Goal: Information Seeking & Learning: Learn about a topic

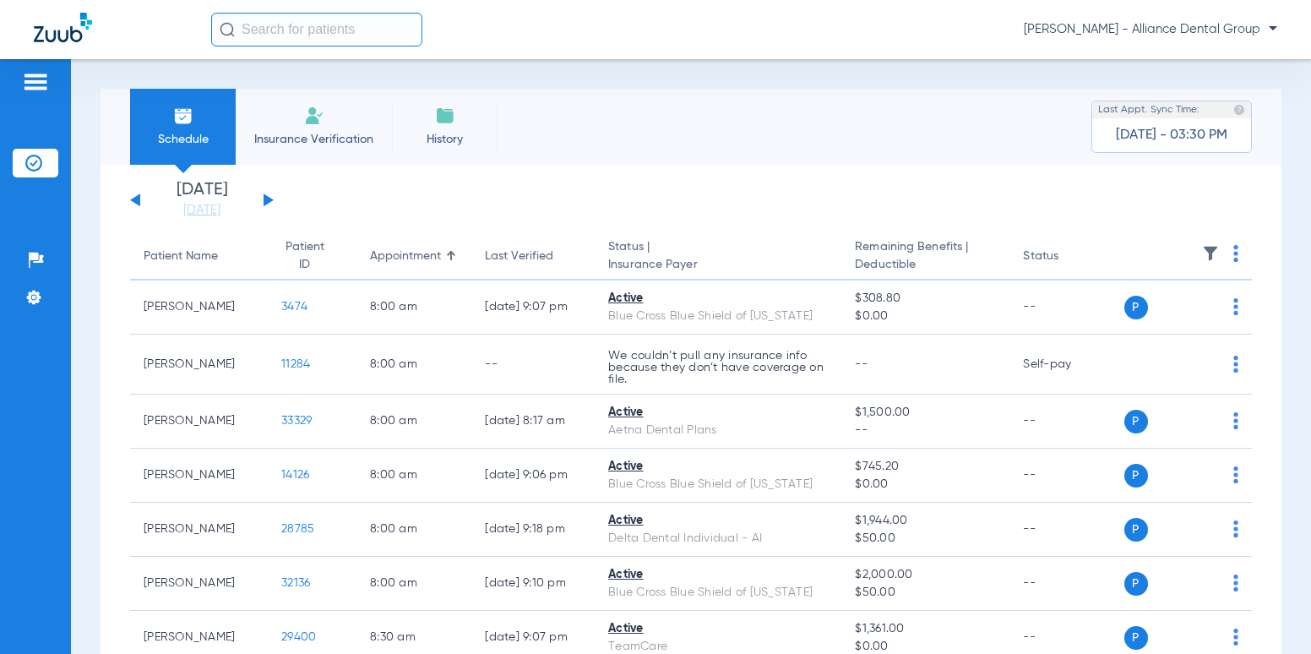
click at [319, 36] on input "text" at bounding box center [316, 30] width 211 height 34
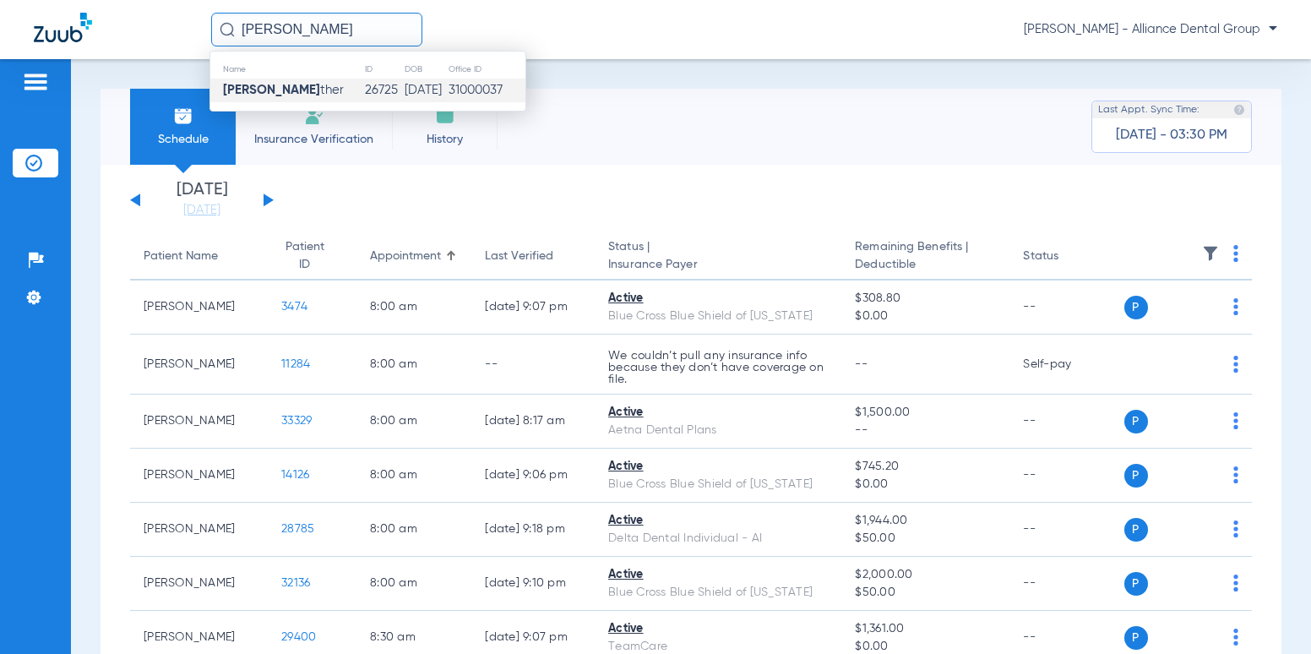
type input "[PERSON_NAME]"
click at [364, 95] on td "26725" at bounding box center [384, 91] width 40 height 24
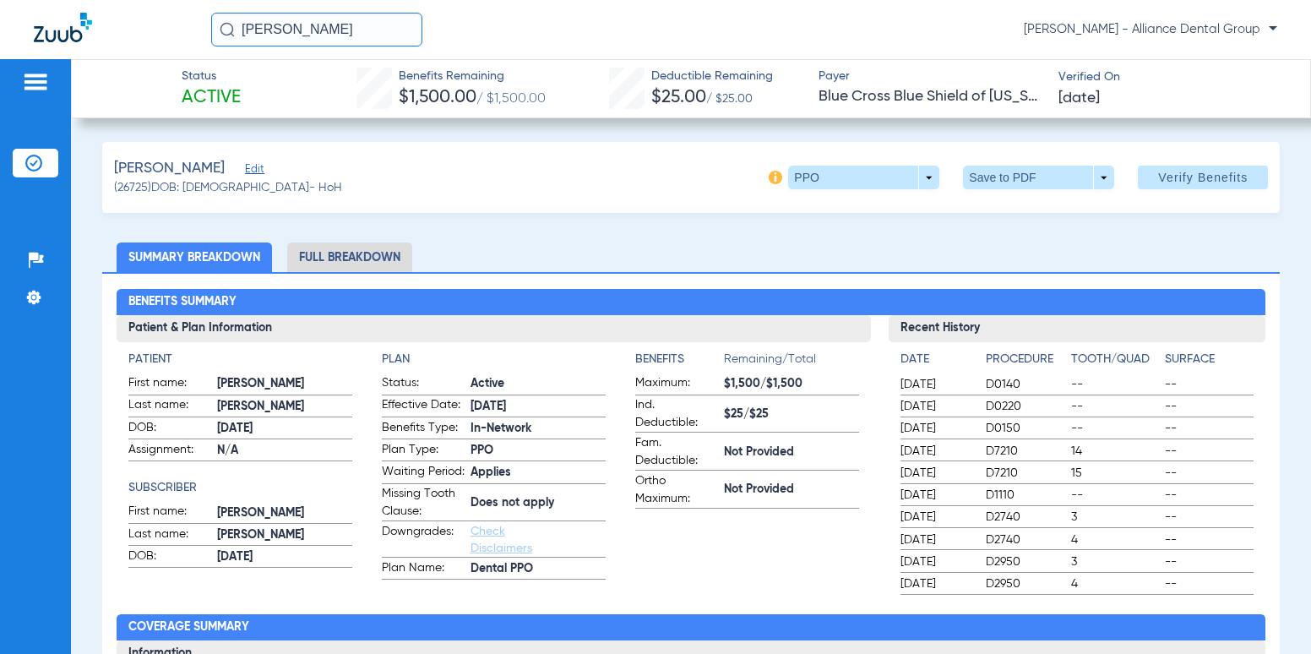
click at [769, 176] on img at bounding box center [776, 178] width 14 height 14
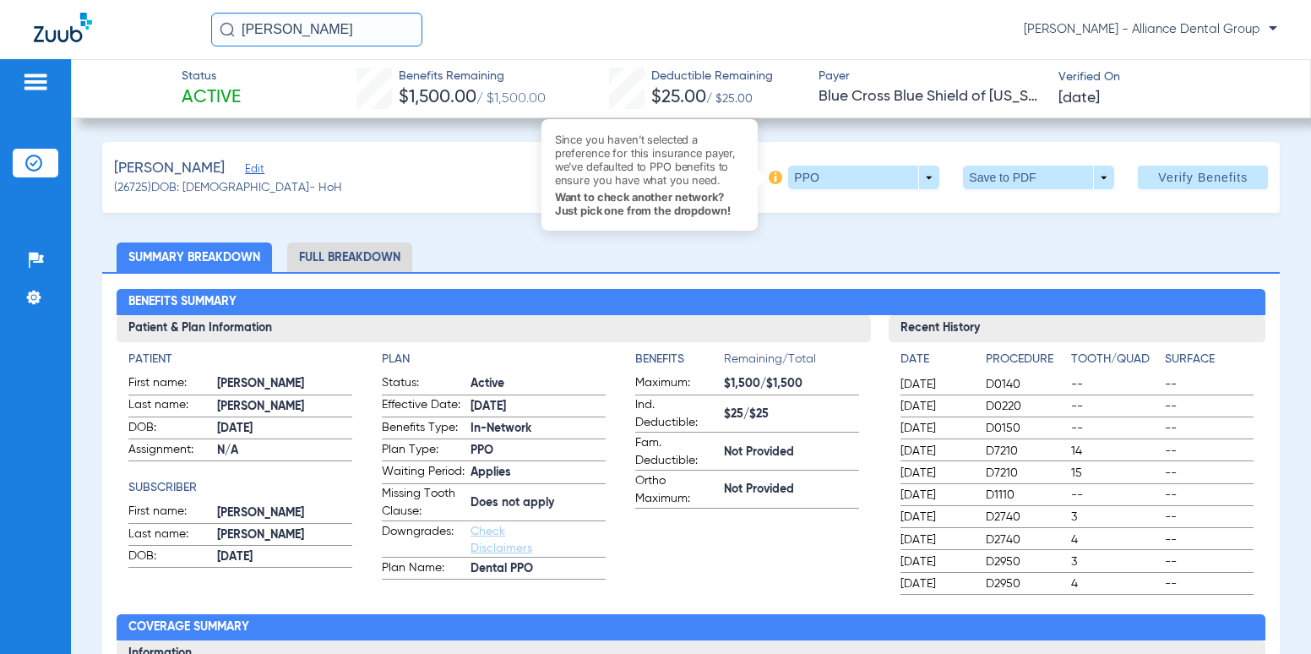
click at [769, 176] on img at bounding box center [776, 178] width 14 height 14
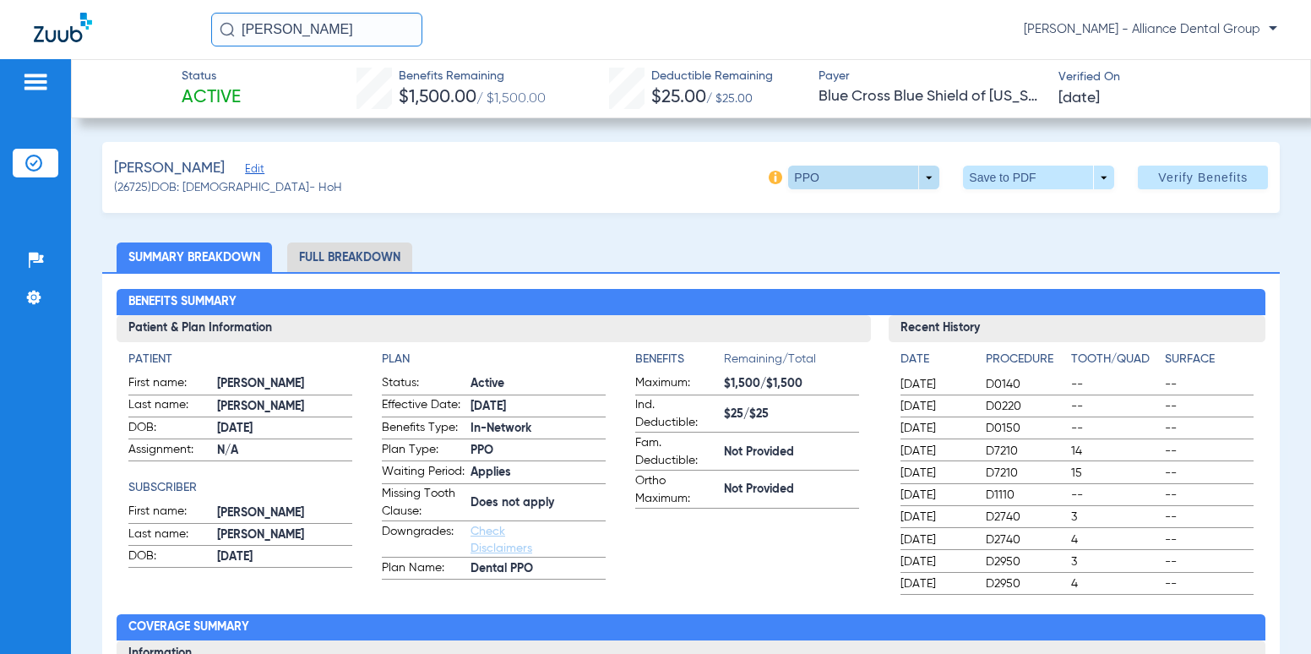
click at [911, 171] on span at bounding box center [863, 178] width 151 height 24
click at [816, 217] on button "PPO" at bounding box center [830, 211] width 106 height 34
click at [1206, 181] on span "Verify Benefits" at bounding box center [1203, 178] width 90 height 14
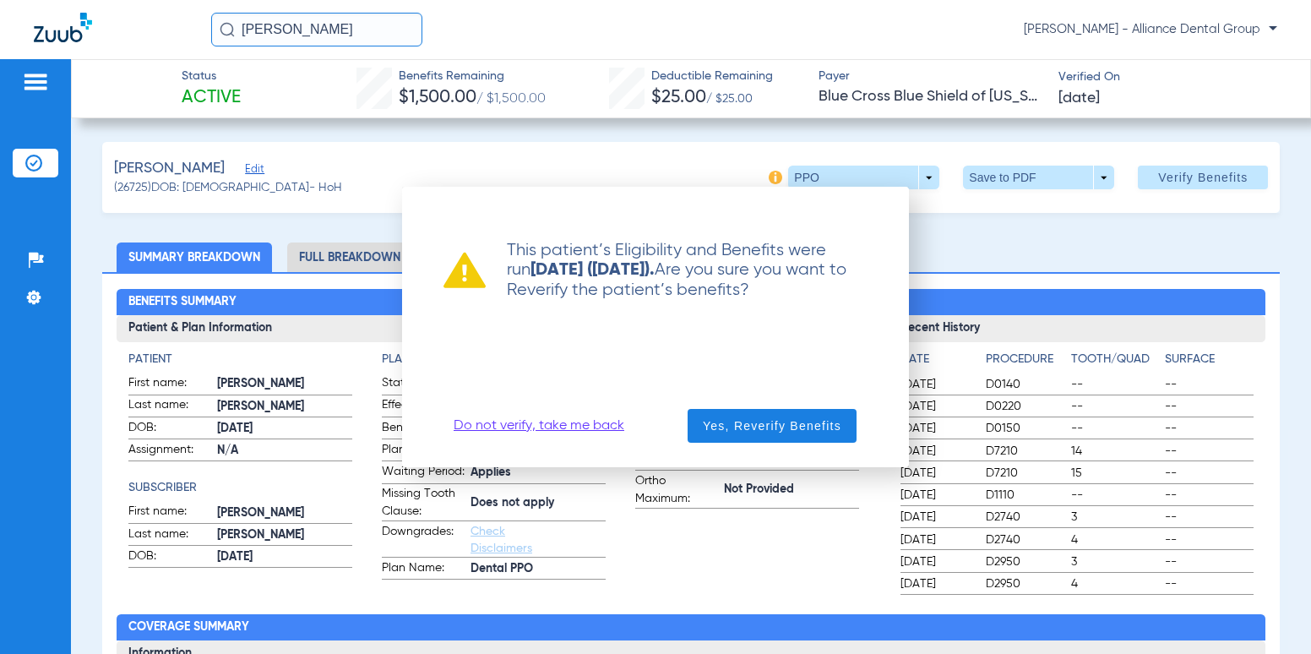
click at [515, 426] on link "Do not verify, take me back" at bounding box center [539, 425] width 171 height 17
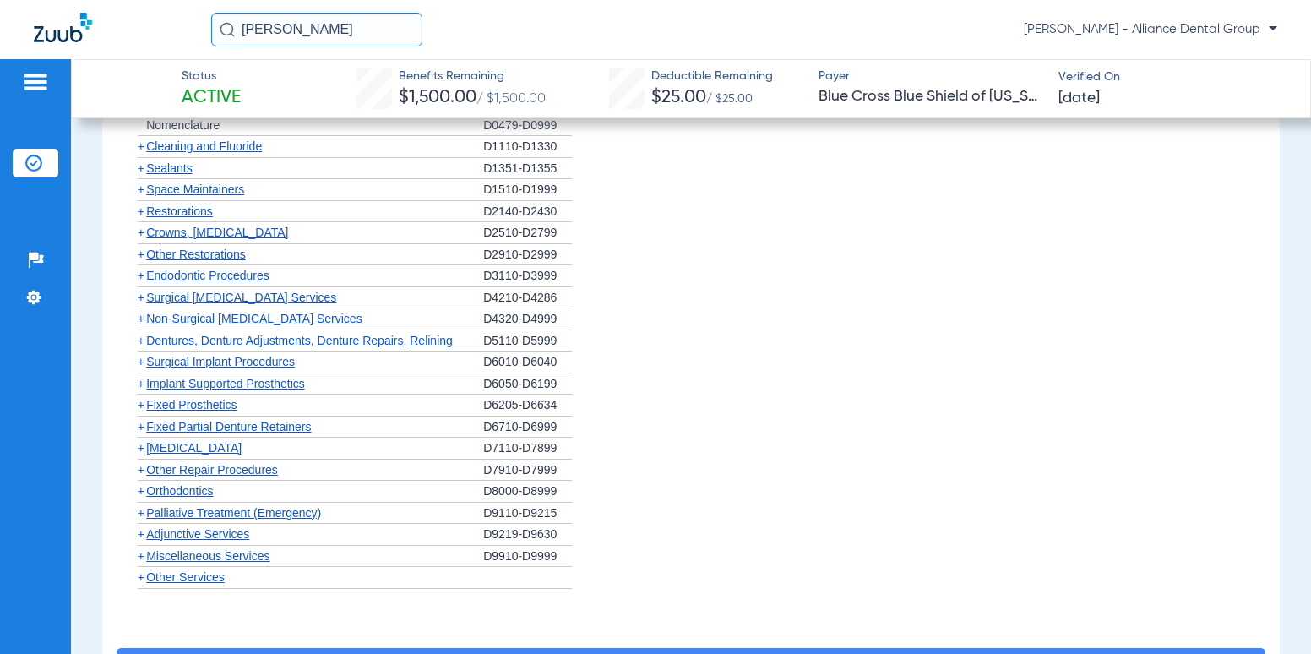
scroll to position [1182, 0]
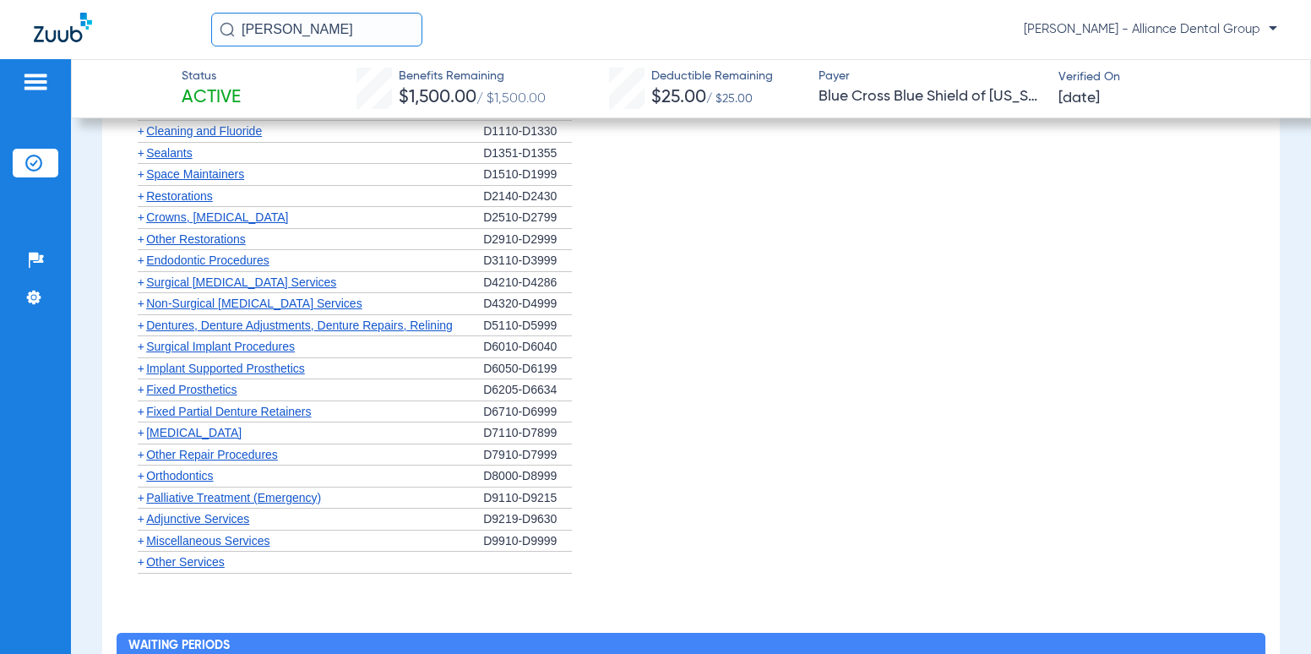
click at [233, 388] on span "Fixed Prosthetics" at bounding box center [191, 390] width 90 height 14
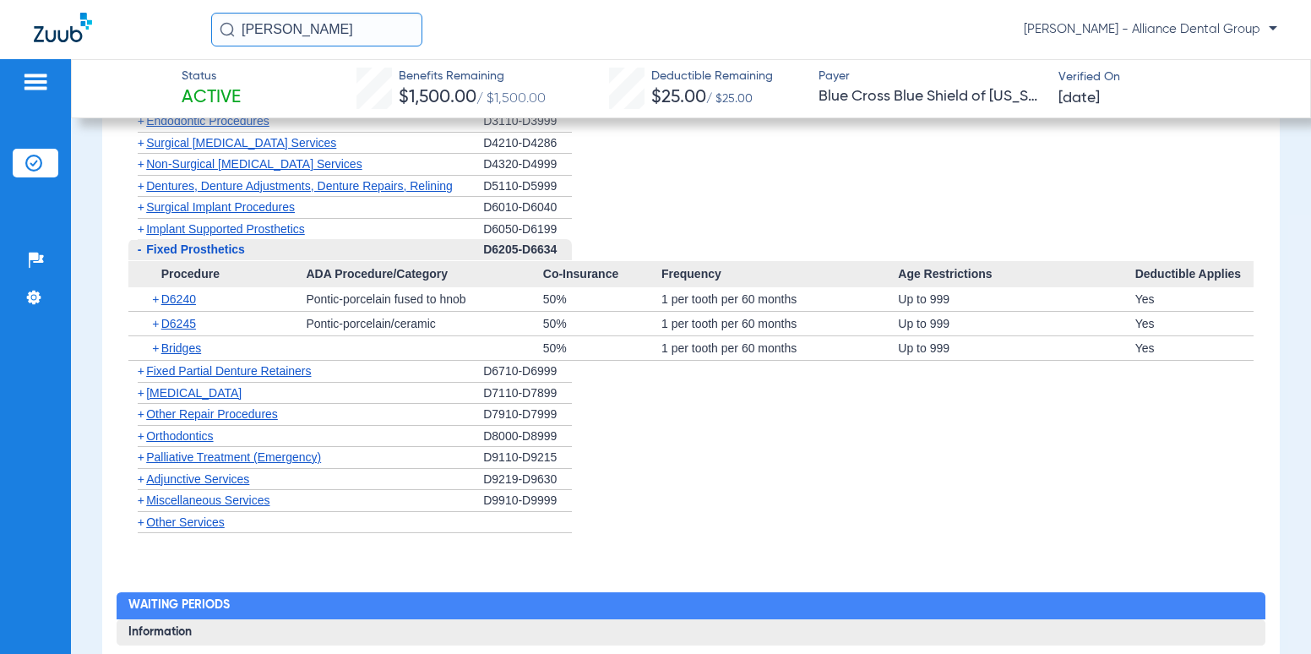
scroll to position [1351, 0]
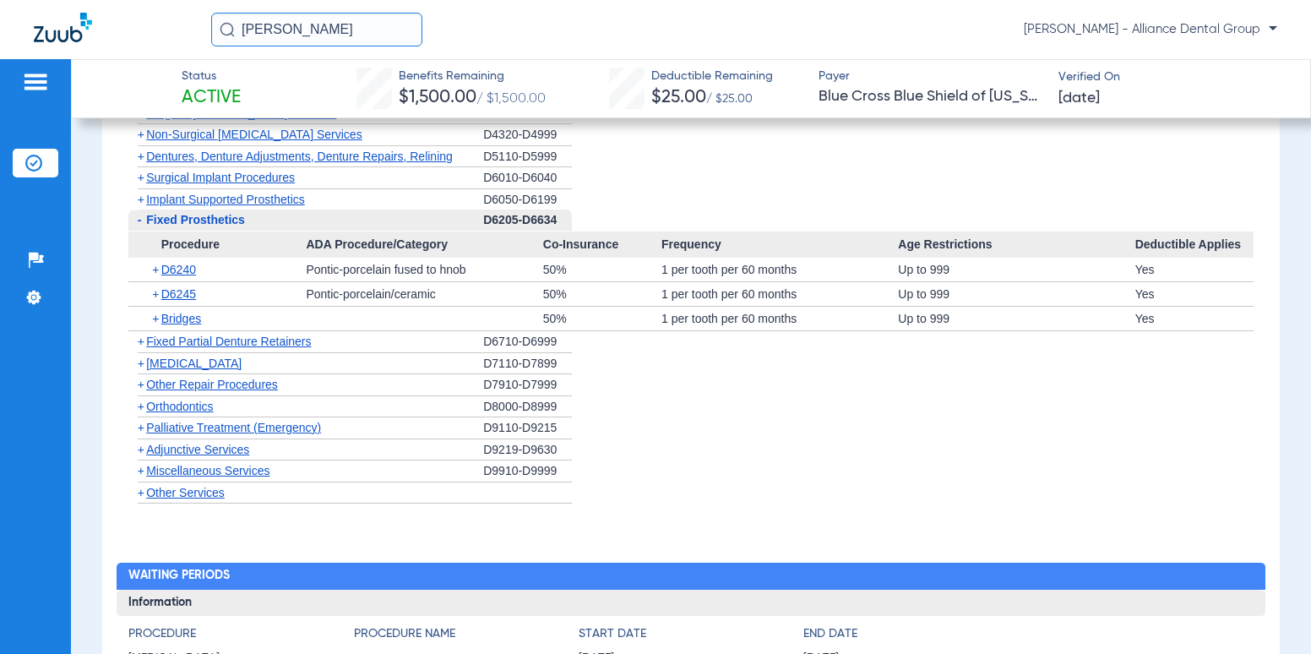
click at [152, 268] on span "+" at bounding box center [156, 270] width 9 height 24
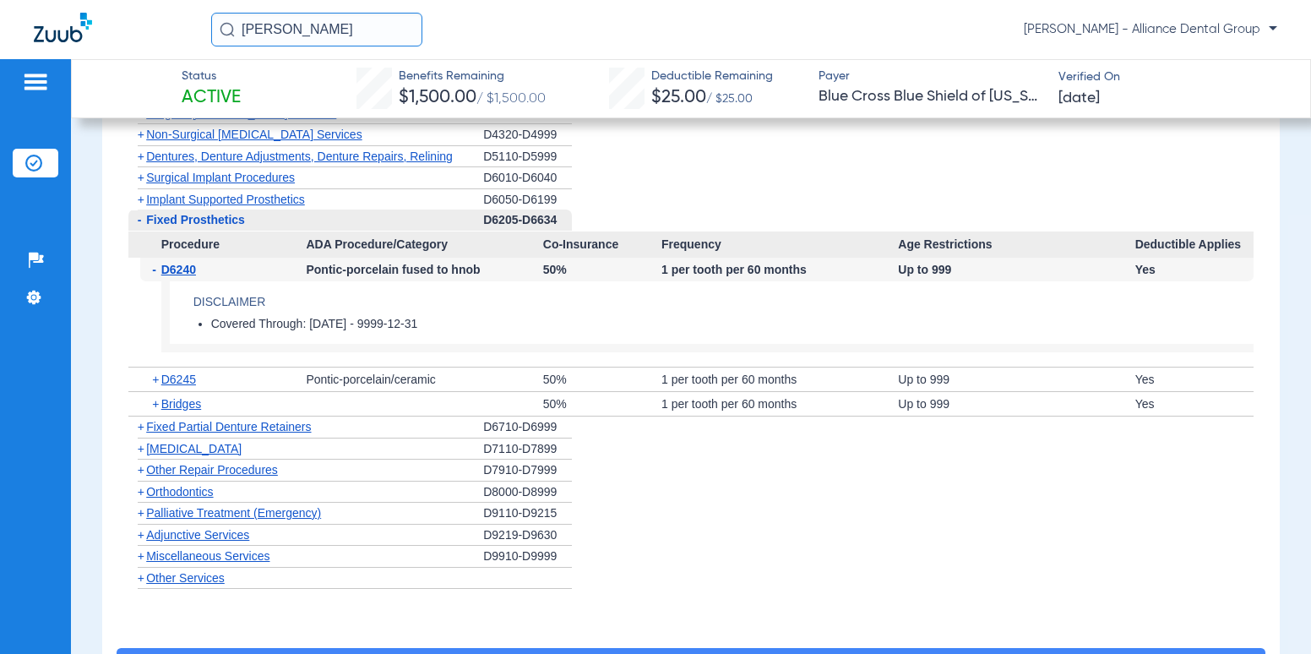
click at [147, 269] on div "- D6240" at bounding box center [223, 270] width 166 height 24
click at [149, 268] on div "- D6240" at bounding box center [223, 270] width 166 height 24
click at [153, 273] on span "-" at bounding box center [156, 270] width 9 height 24
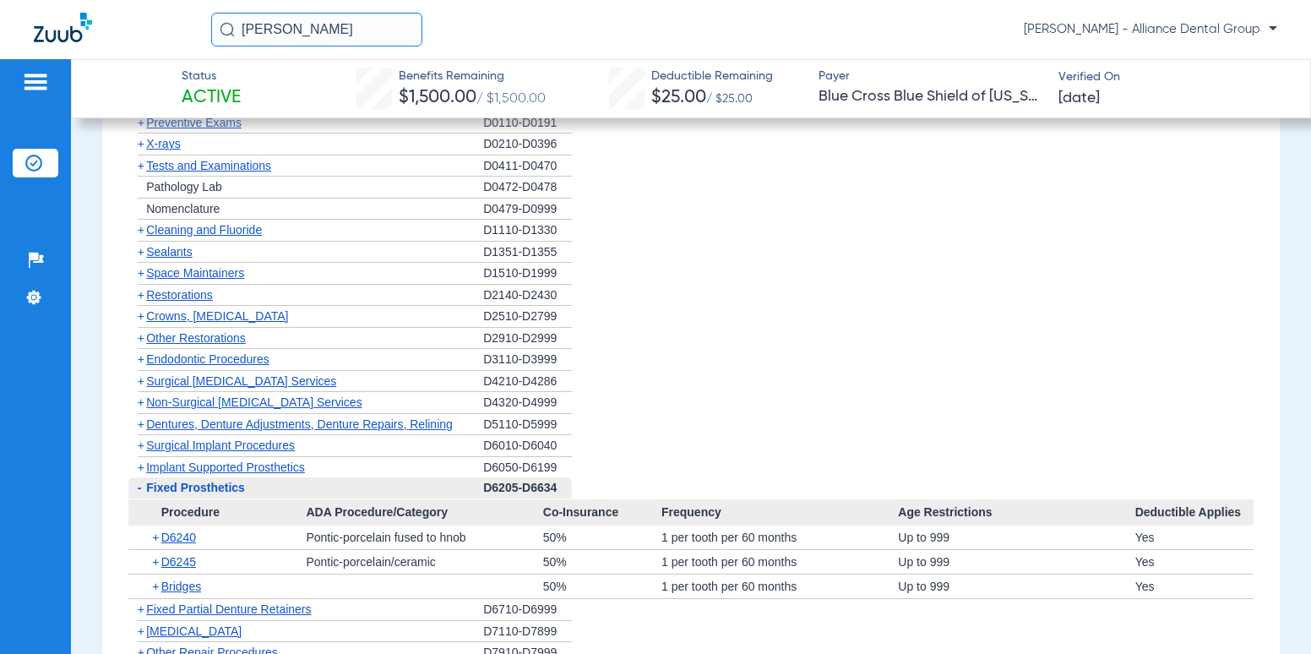
scroll to position [1267, 0]
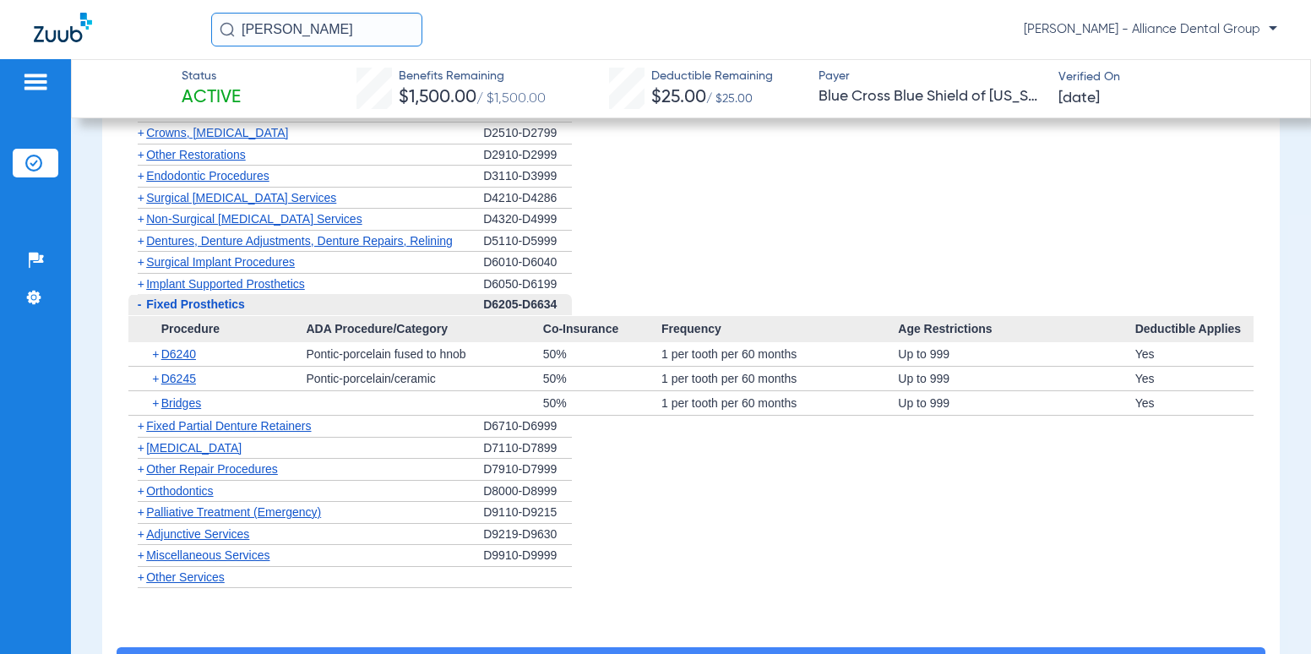
click at [140, 280] on span "+" at bounding box center [141, 284] width 7 height 14
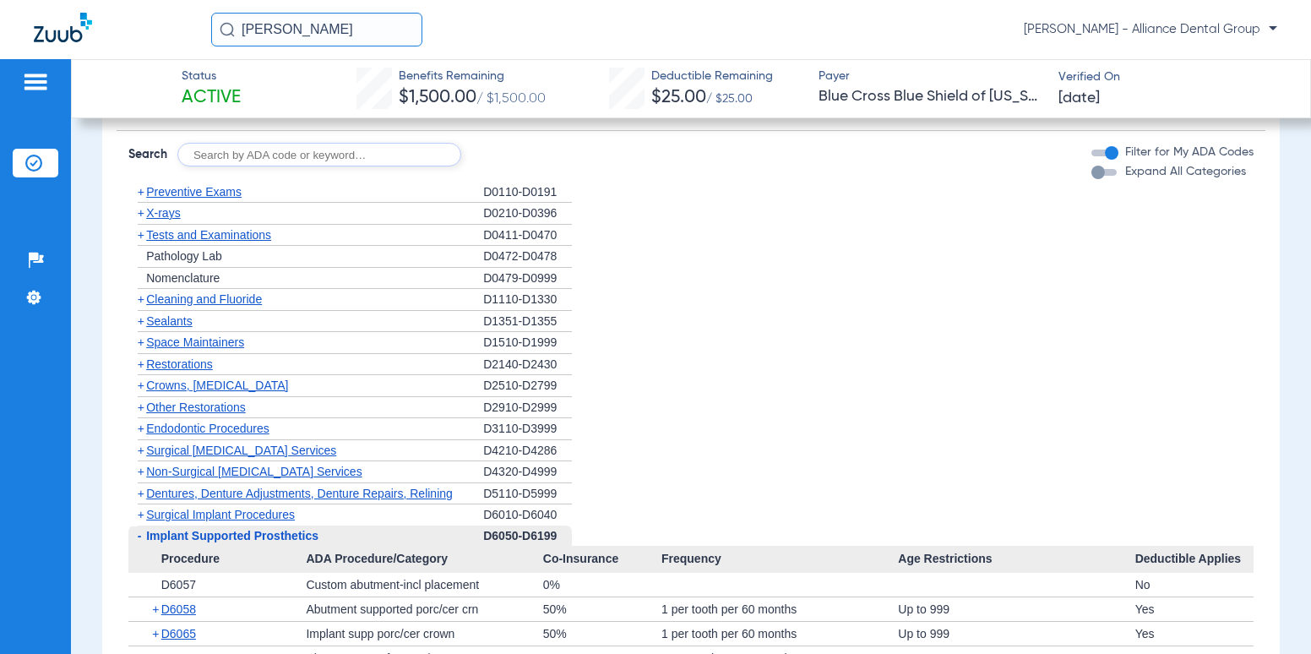
scroll to position [1013, 0]
click at [139, 513] on span "+" at bounding box center [141, 515] width 7 height 14
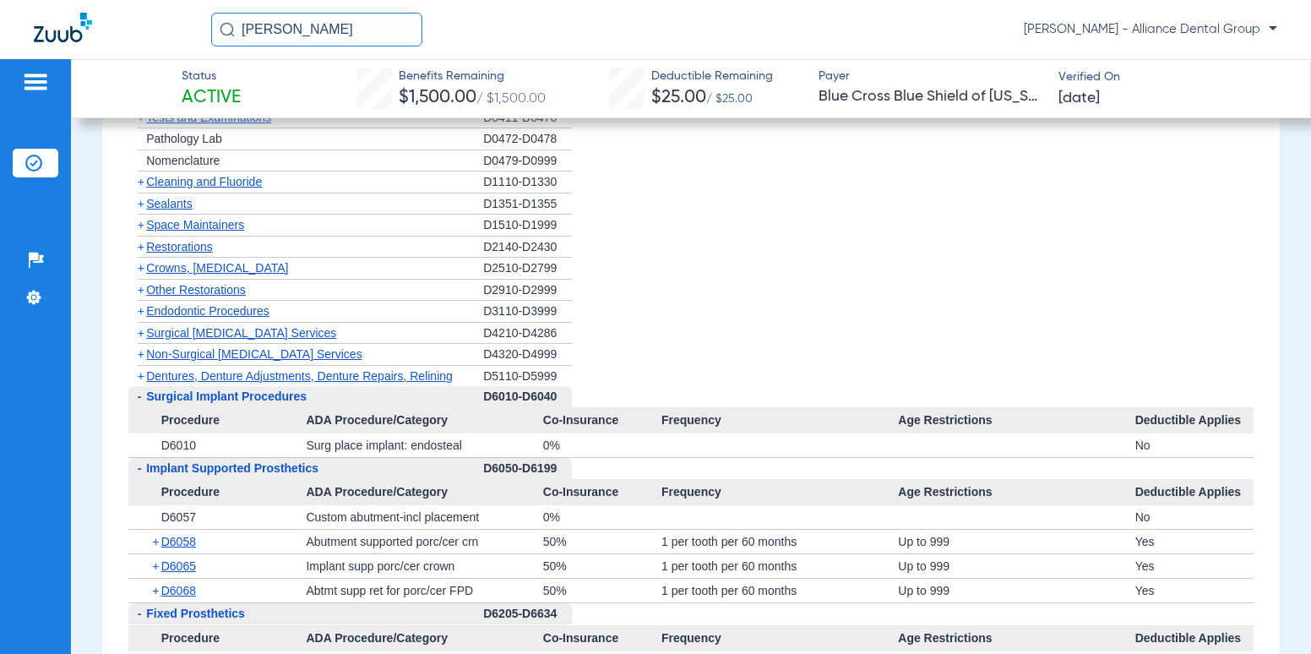
scroll to position [1182, 0]
